Goal: Task Accomplishment & Management: Manage account settings

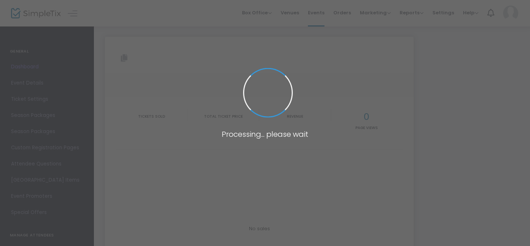
type input "[URL][DOMAIN_NAME]"
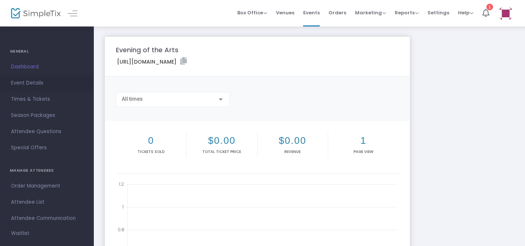
click at [31, 89] on link "Event Details" at bounding box center [47, 83] width 94 height 16
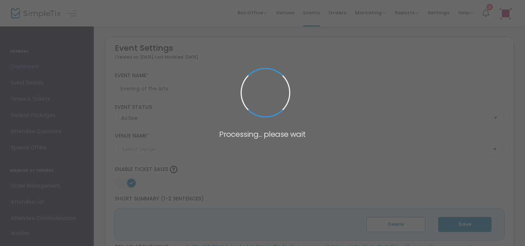
type input "[PERSON_NAME] at [PERSON_NAME]"
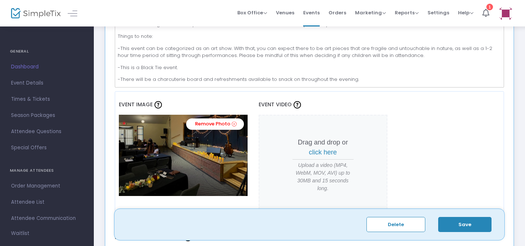
scroll to position [267, 0]
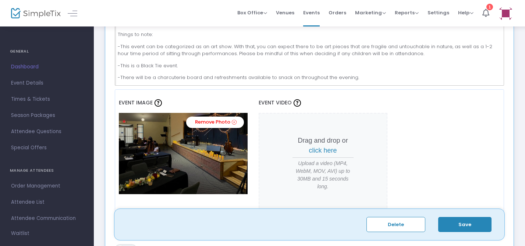
click at [371, 74] on p "-There will be a charcuterie board and refreshments available to snack on throu…" at bounding box center [309, 77] width 383 height 7
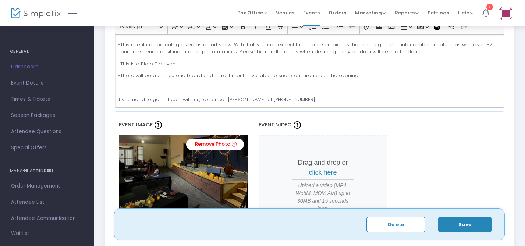
scroll to position [246, 0]
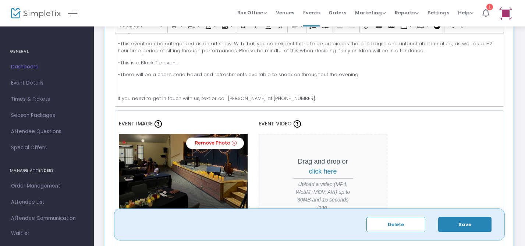
click at [459, 222] on button "Save" at bounding box center [464, 224] width 53 height 15
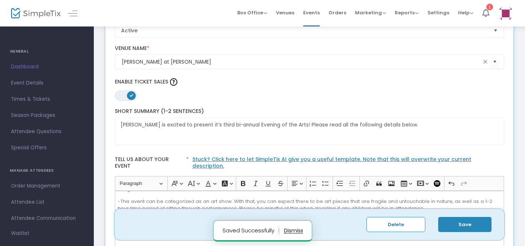
scroll to position [0, 0]
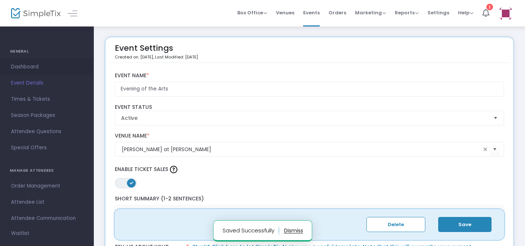
click at [27, 70] on span "Dashboard" at bounding box center [47, 67] width 72 height 10
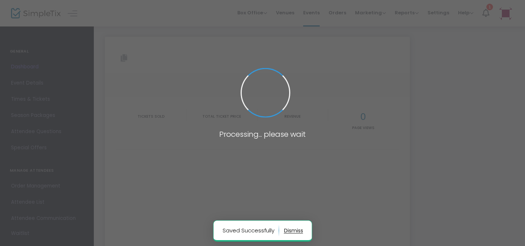
type input "[URL][DOMAIN_NAME]"
